Goal: Task Accomplishment & Management: Manage account settings

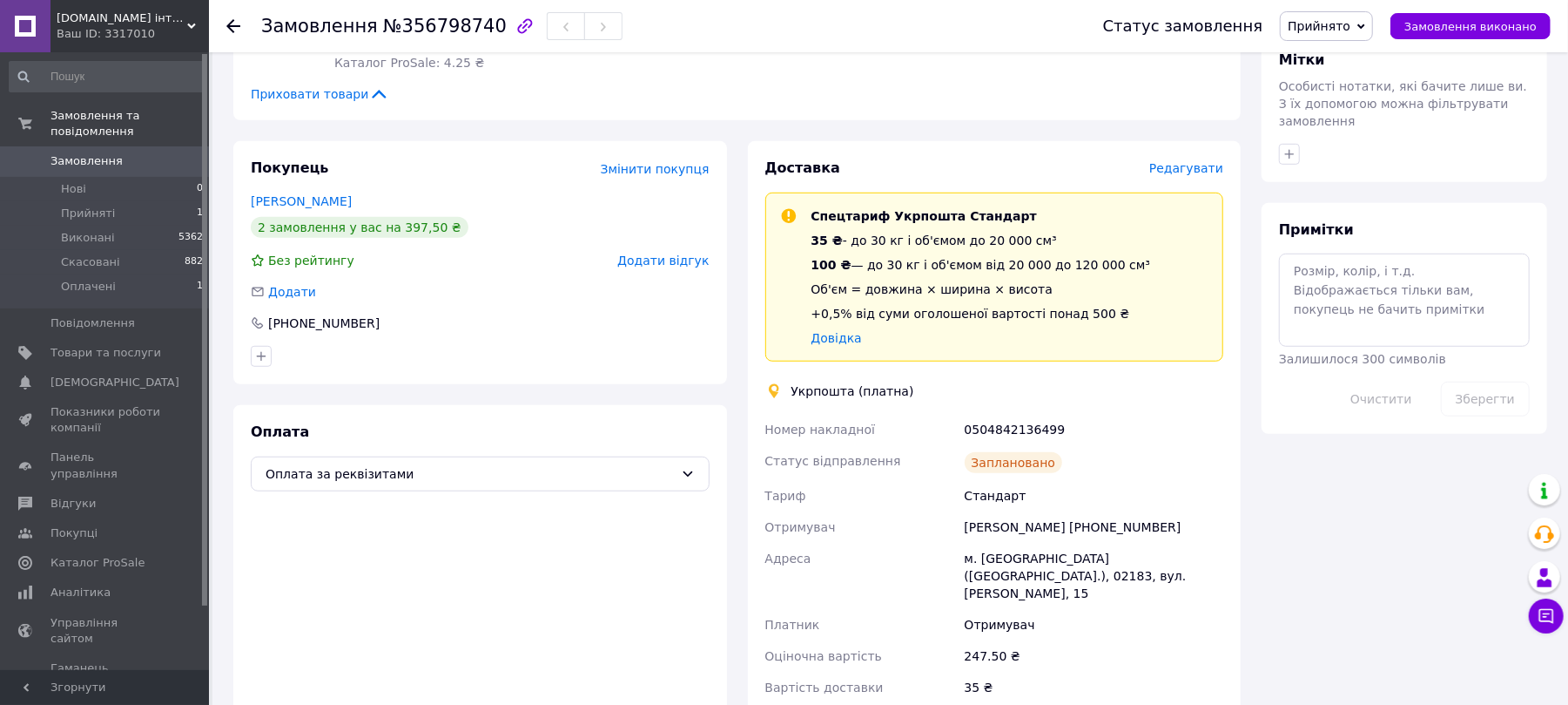
scroll to position [904, 0]
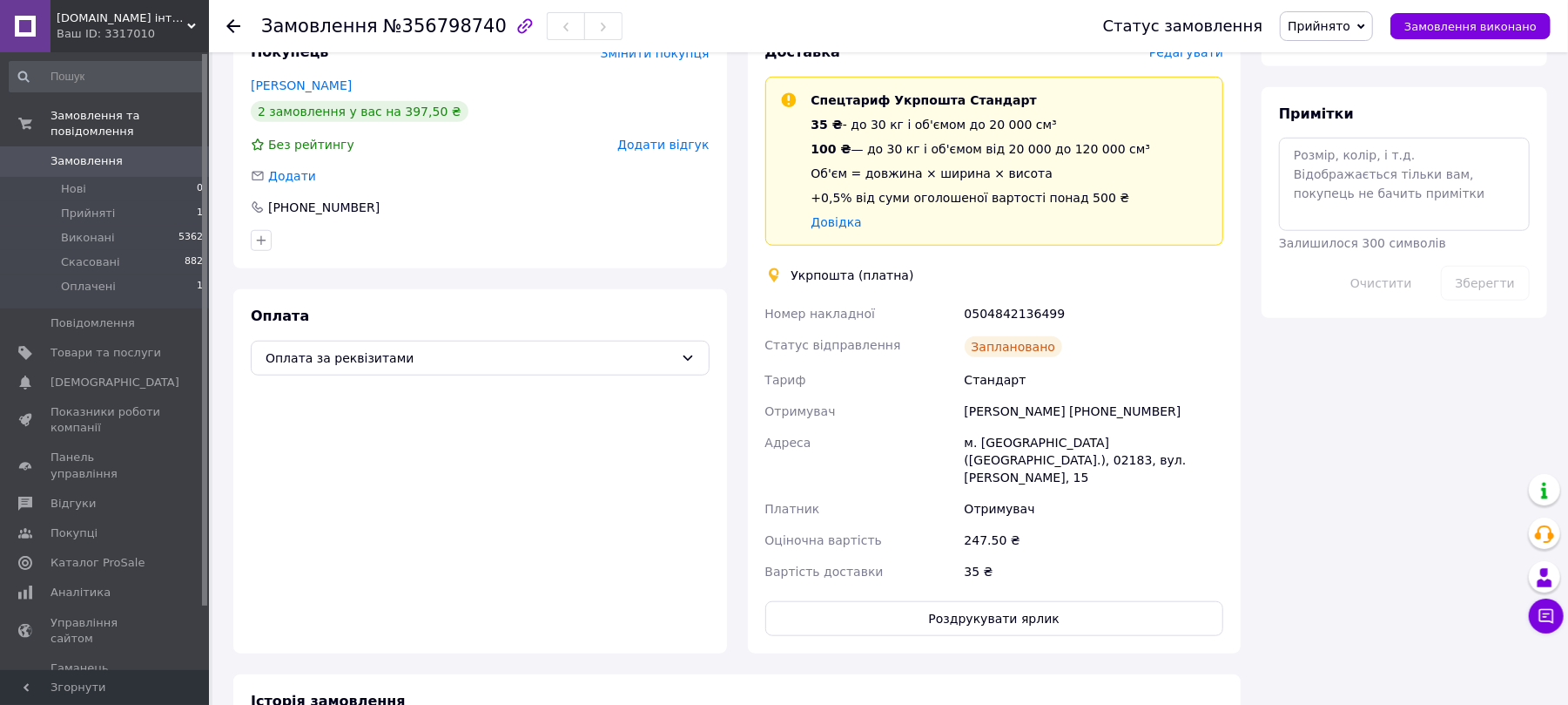
click at [1346, 26] on span "Прийнято" at bounding box center [1319, 26] width 63 height 14
click at [1334, 111] on li "Оплачено" at bounding box center [1326, 113] width 91 height 27
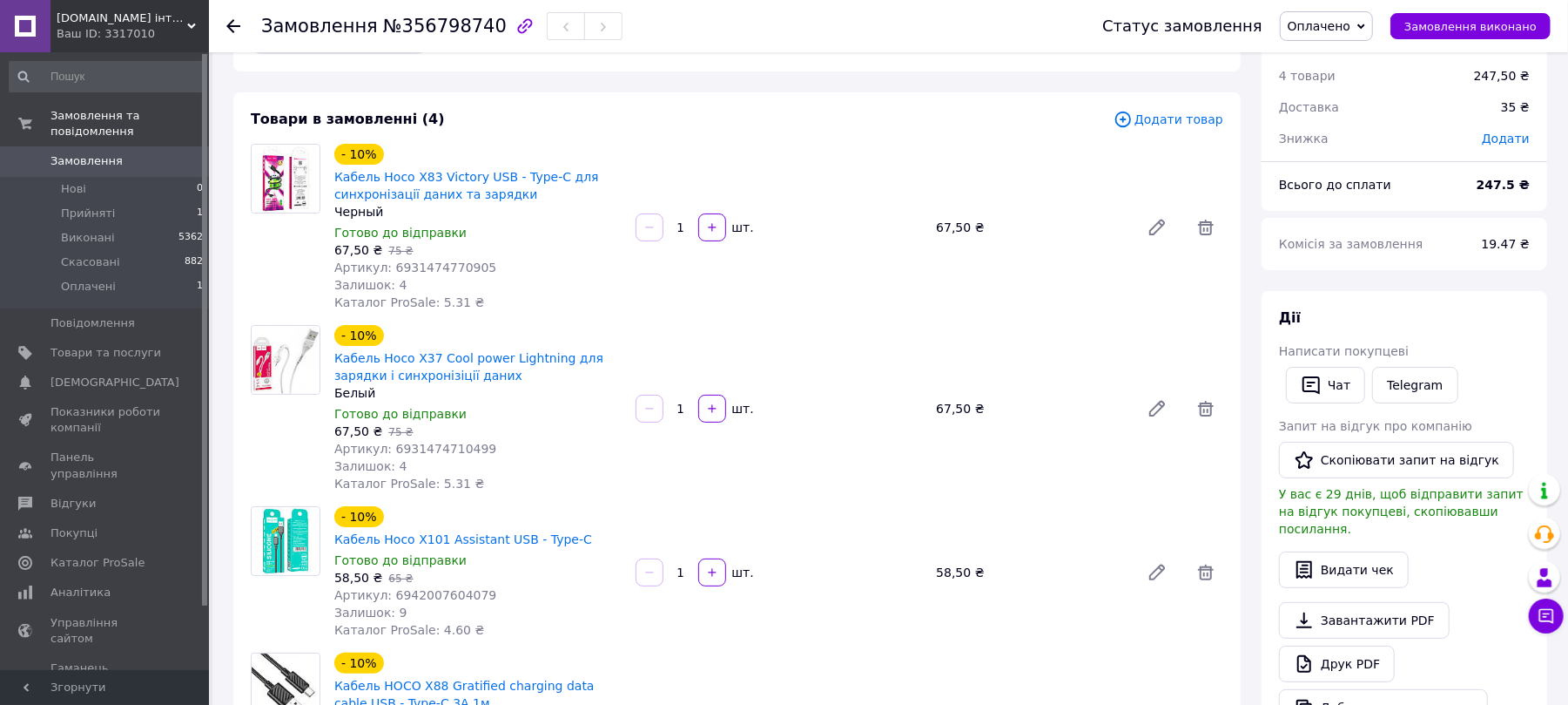
scroll to position [0, 0]
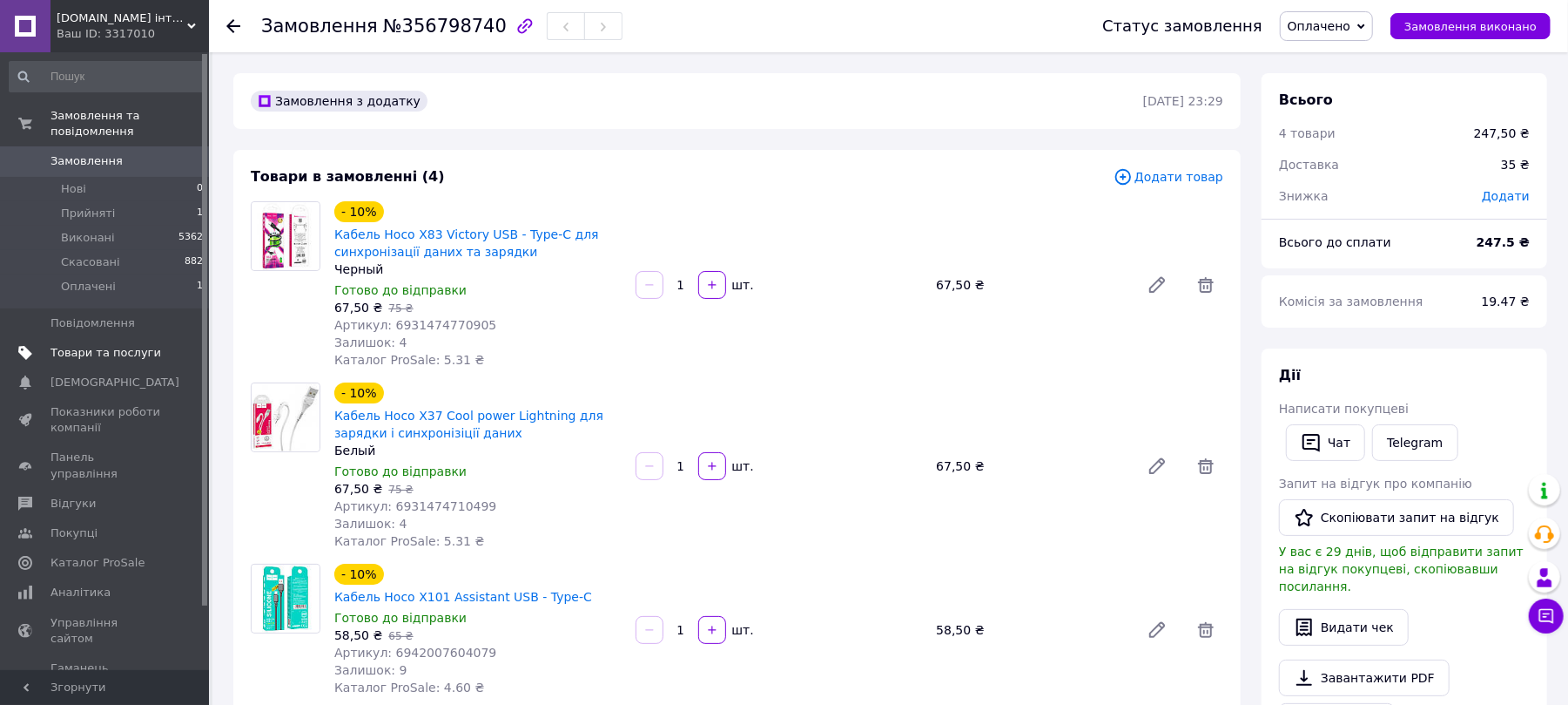
click at [95, 345] on span "Товари та послуги" at bounding box center [105, 353] width 110 height 16
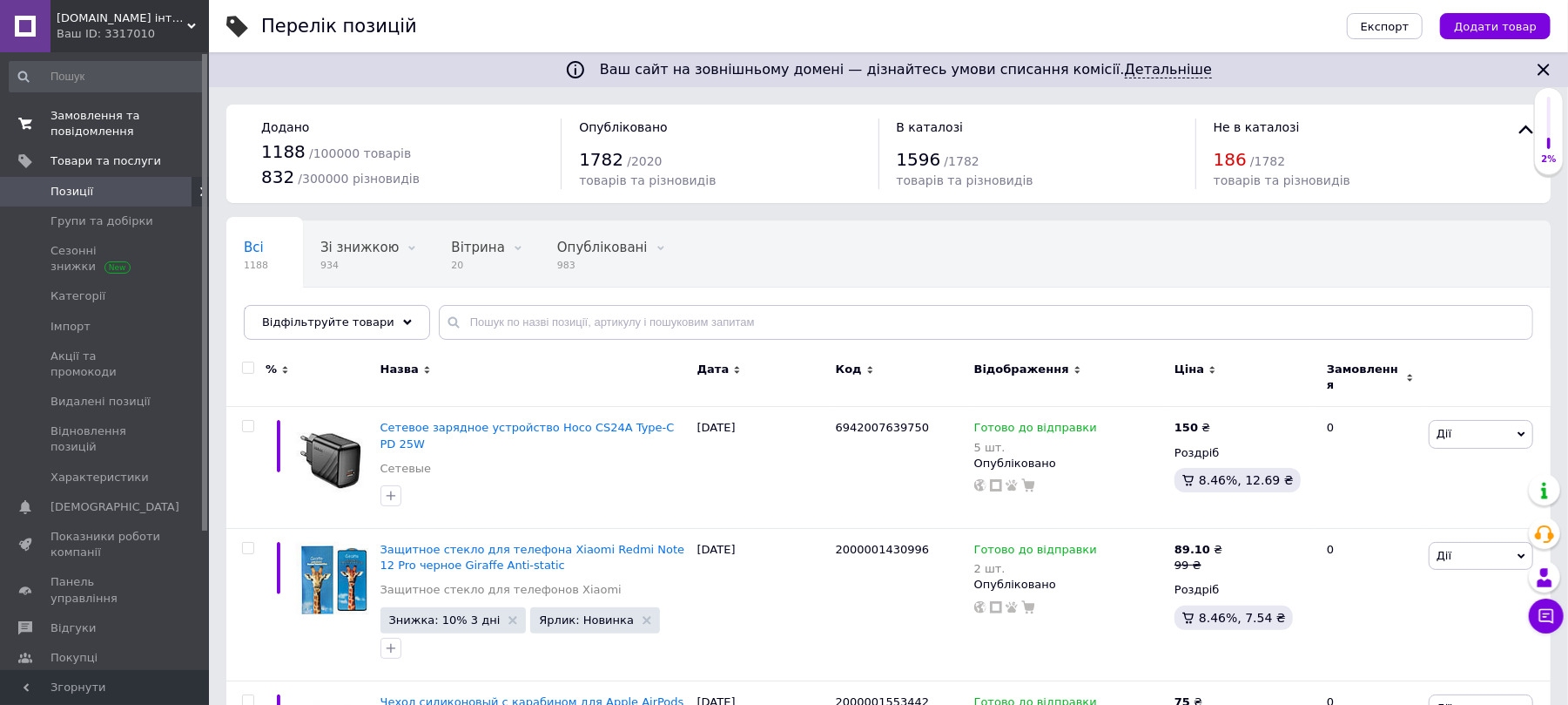
click at [75, 126] on span "Замовлення та повідомлення" at bounding box center [105, 124] width 110 height 31
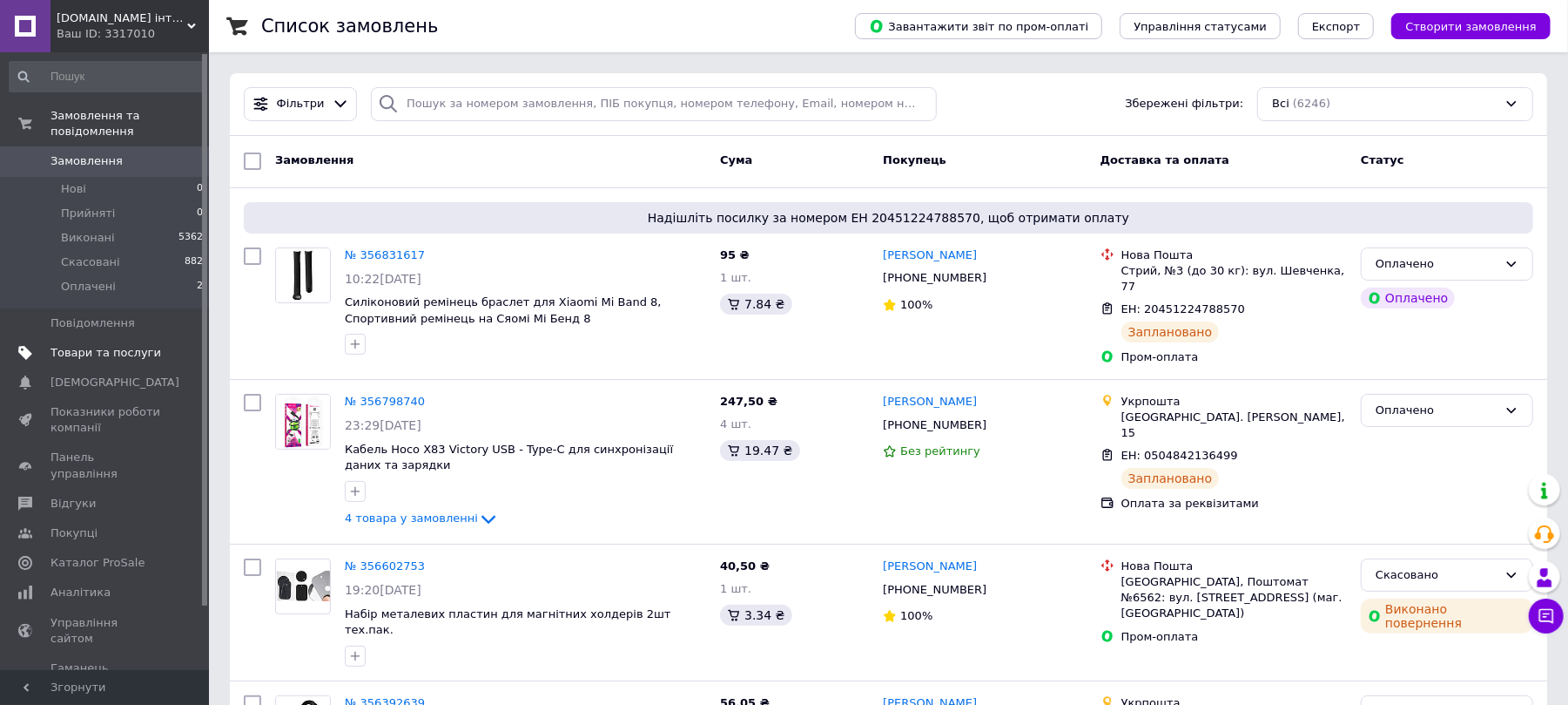
click at [88, 345] on span "Товари та послуги" at bounding box center [105, 353] width 110 height 16
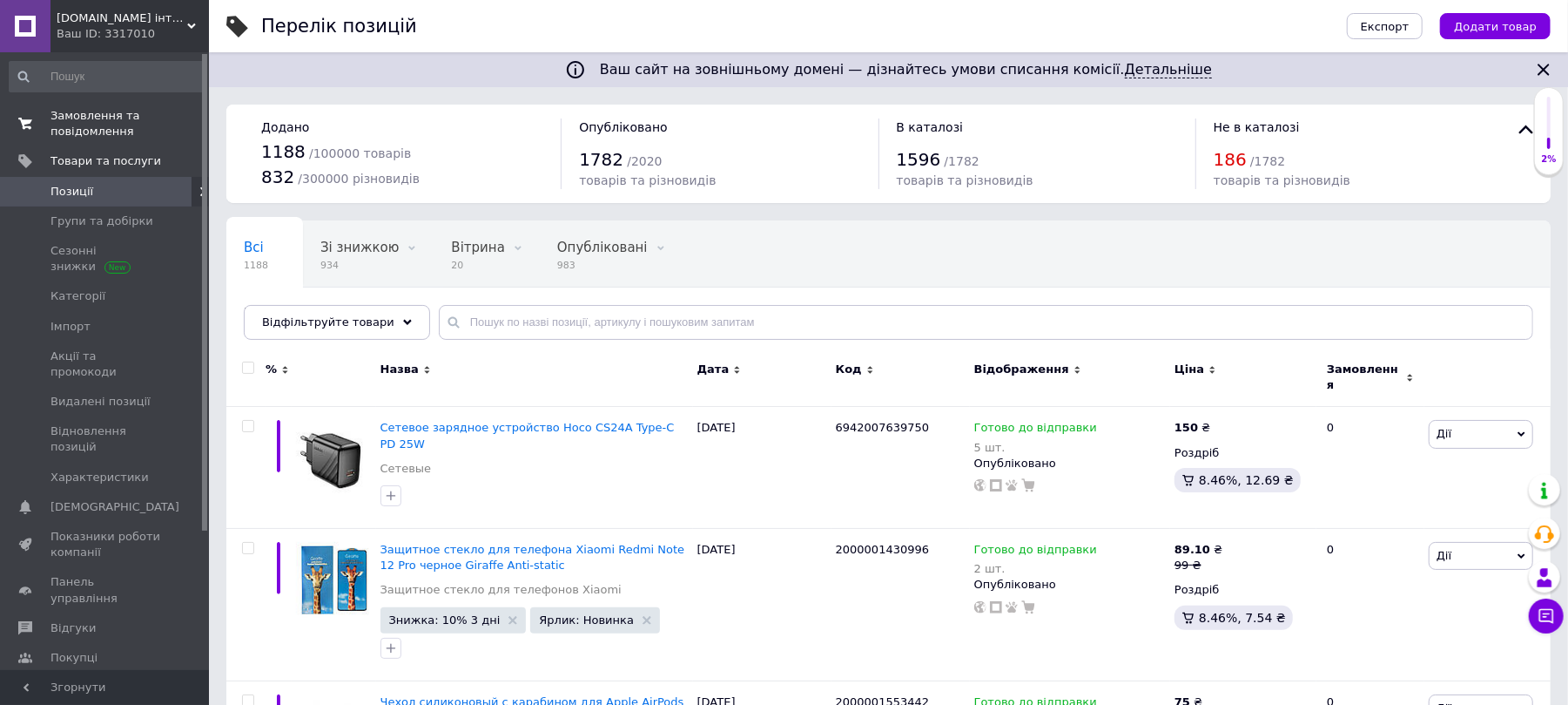
click at [73, 118] on span "Замовлення та повідомлення" at bounding box center [105, 124] width 110 height 31
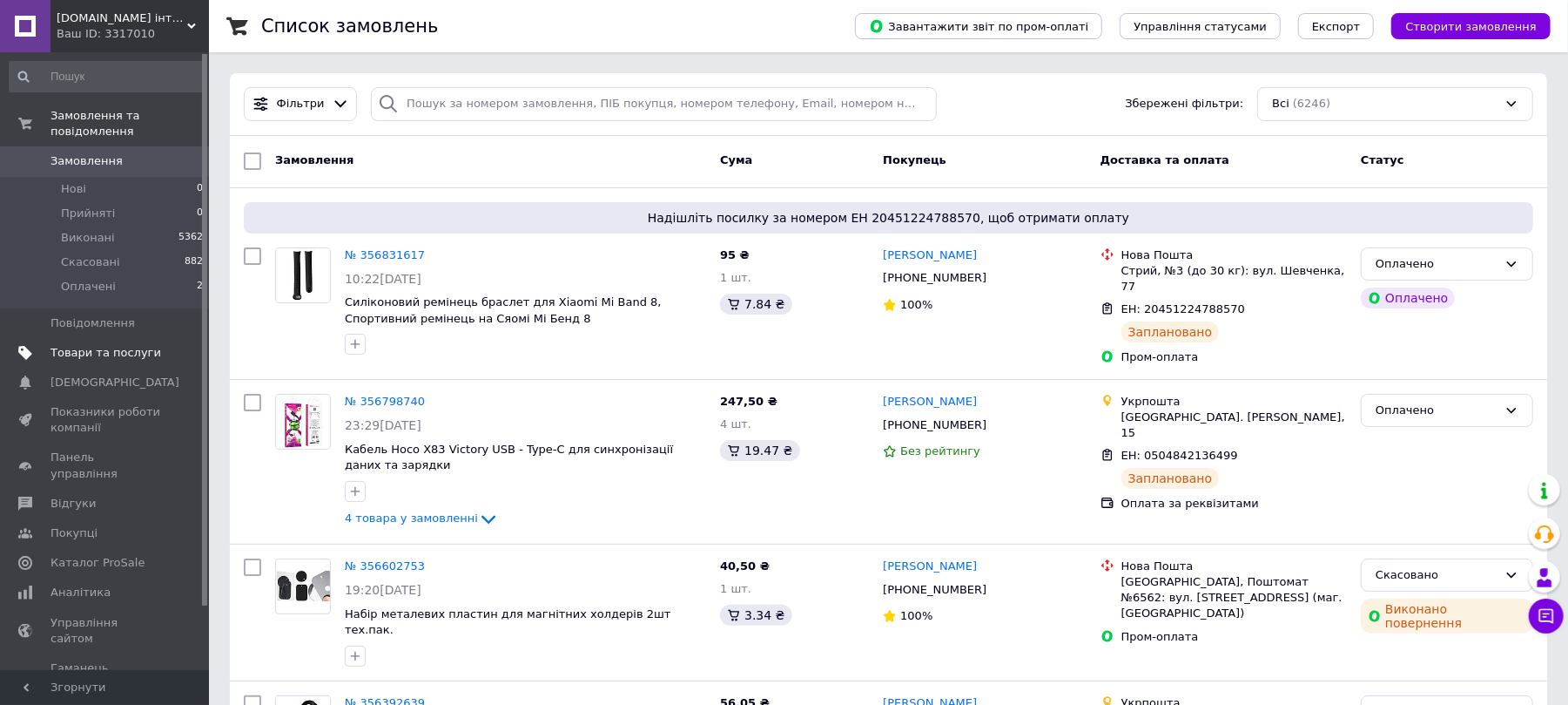
click at [66, 345] on span "Товари та послуги" at bounding box center [105, 353] width 110 height 16
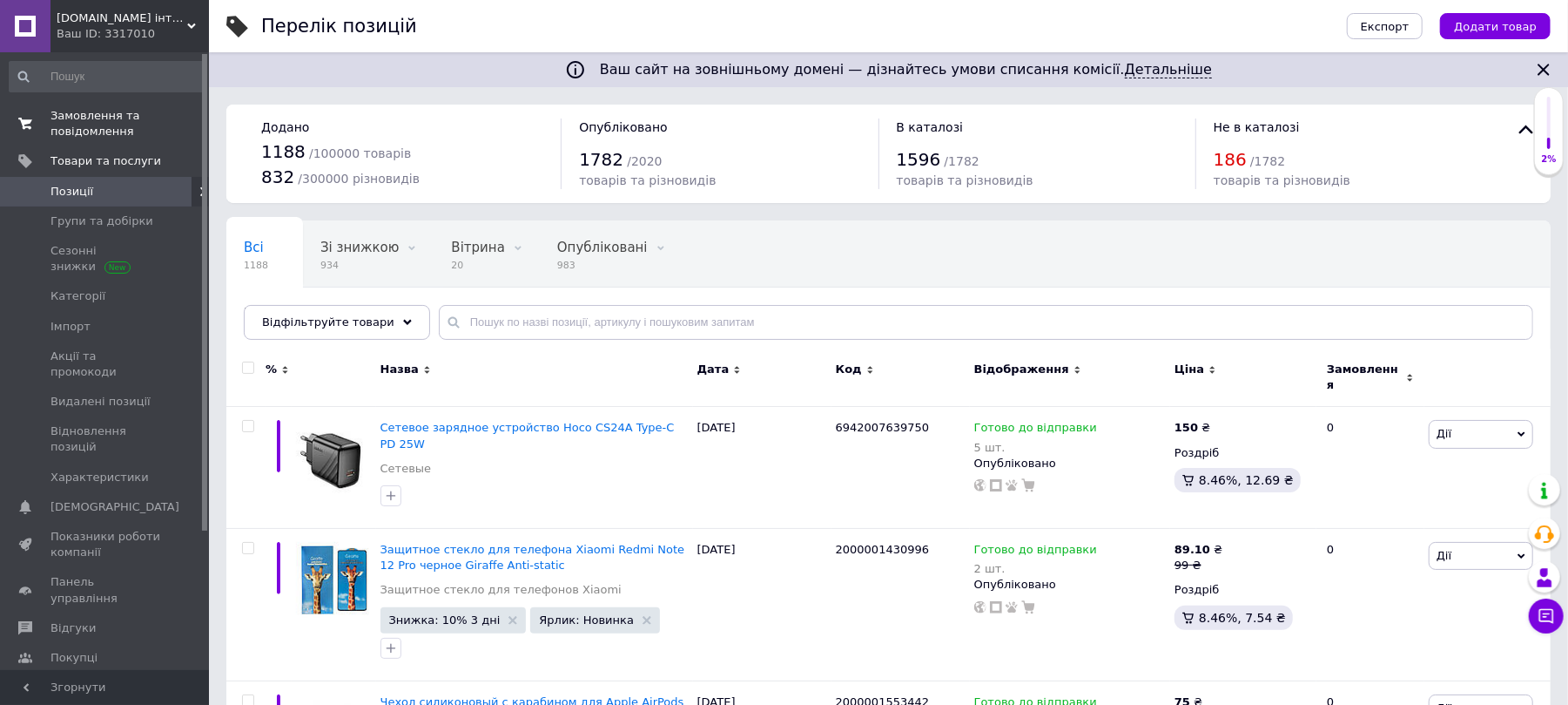
click at [87, 118] on span "Замовлення та повідомлення" at bounding box center [105, 124] width 110 height 31
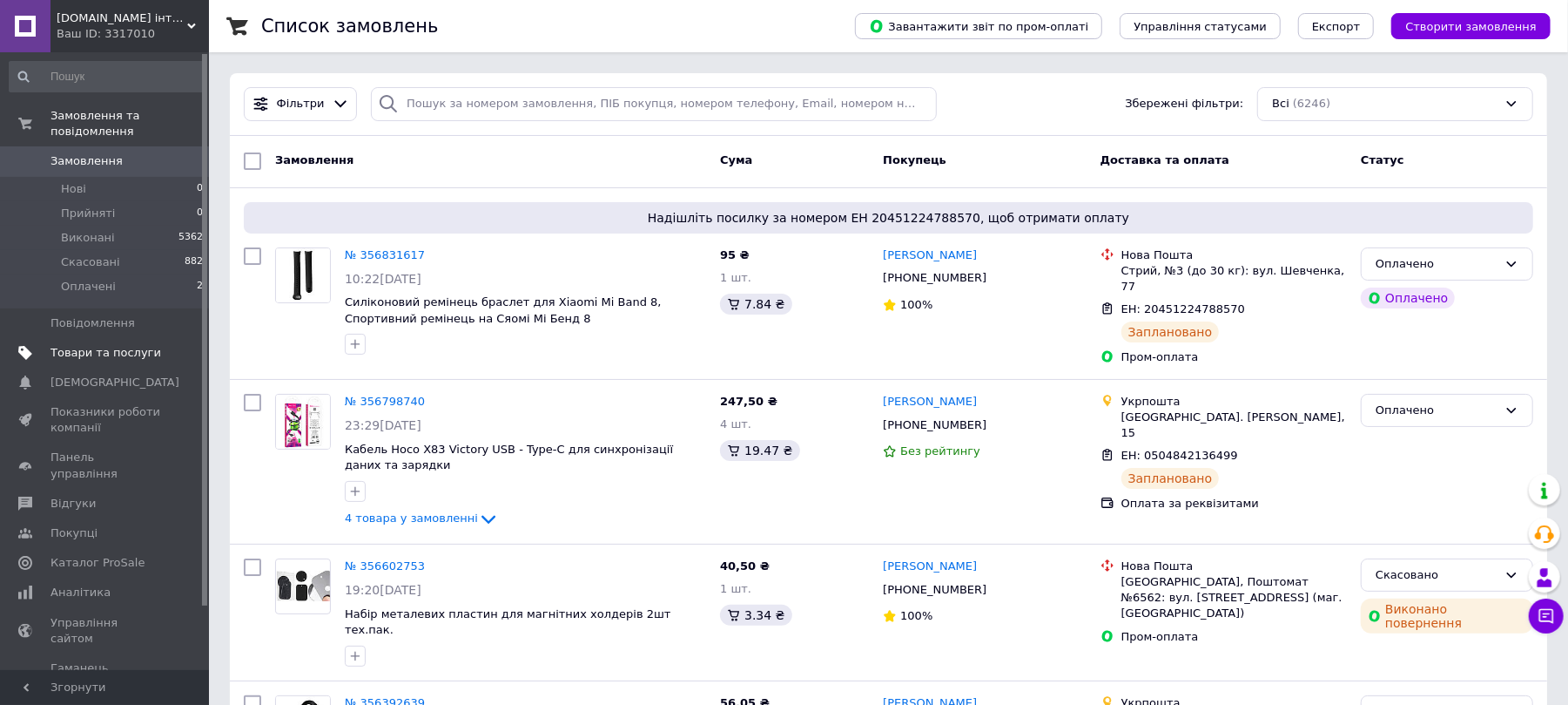
click at [77, 345] on span "Товари та послуги" at bounding box center [105, 353] width 110 height 16
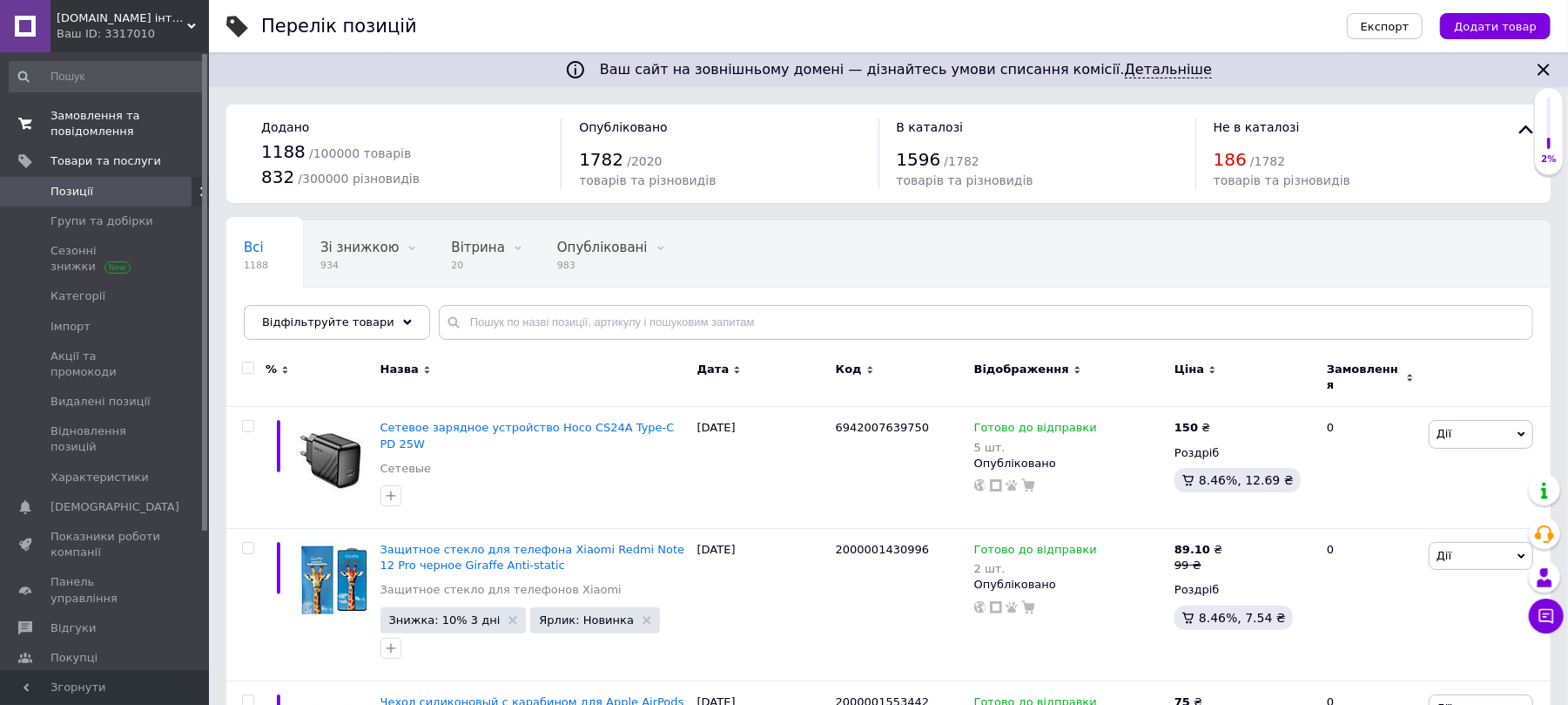
click at [68, 122] on span "Замовлення та повідомлення" at bounding box center [105, 124] width 110 height 31
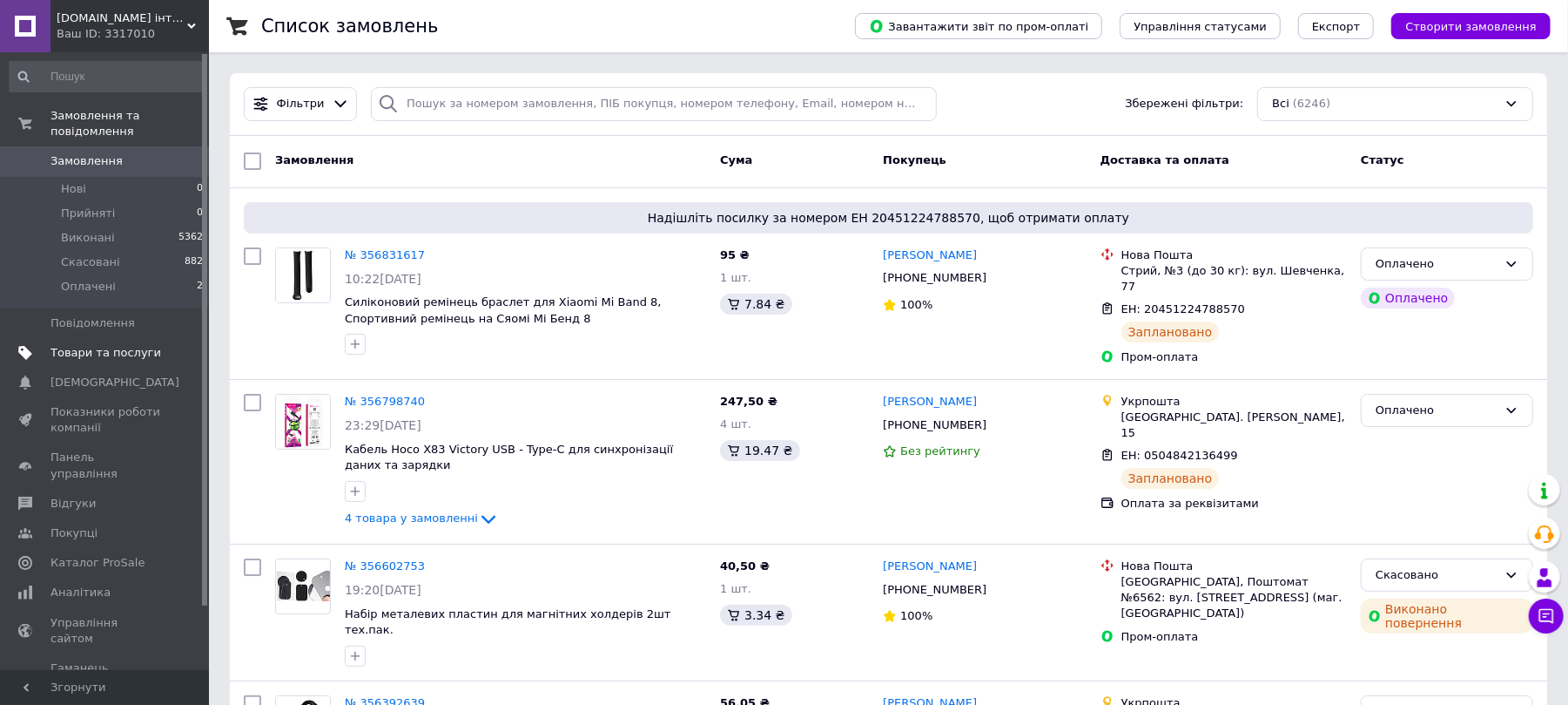
click at [66, 345] on span "Товари та послуги" at bounding box center [105, 353] width 110 height 16
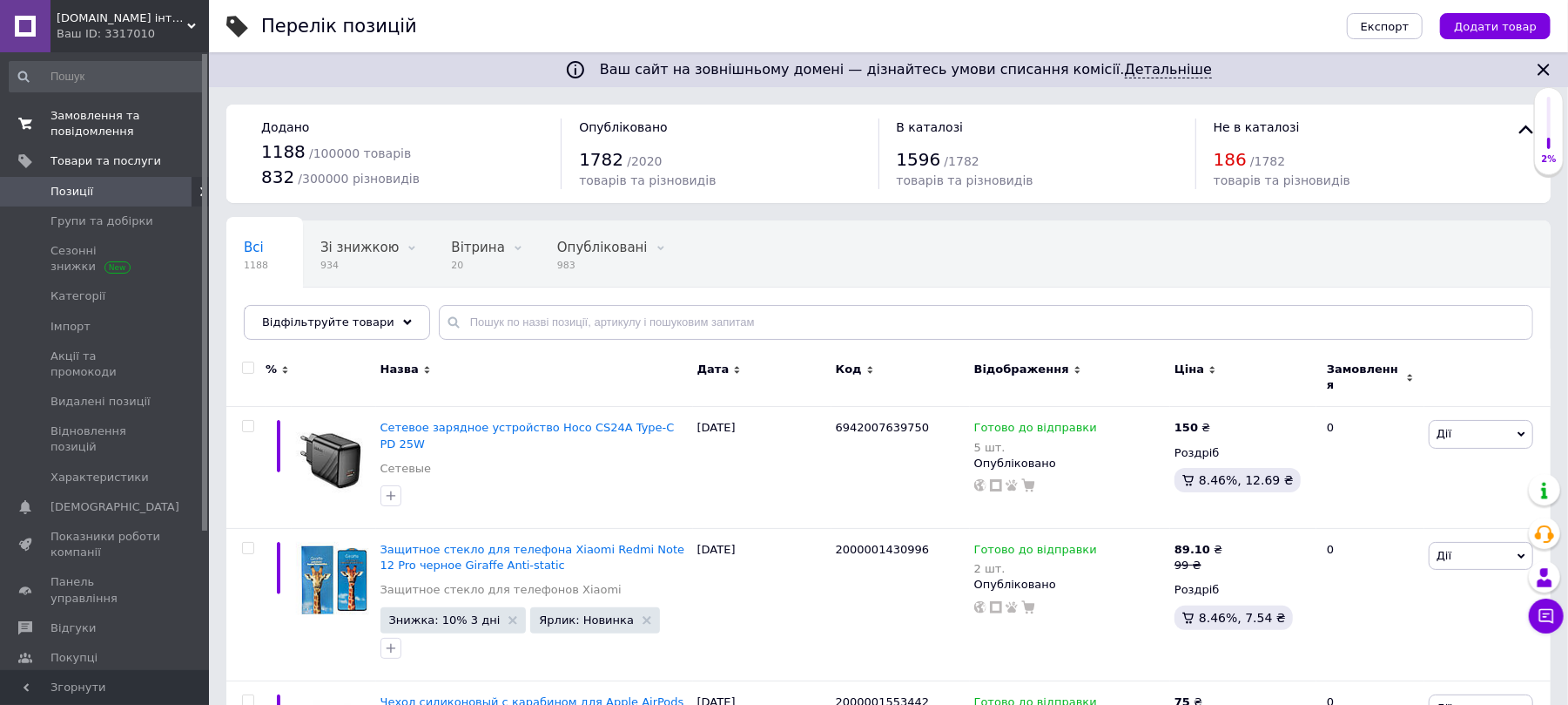
click at [81, 131] on span "Замовлення та повідомлення" at bounding box center [105, 124] width 110 height 31
